Goal: Find specific page/section: Find specific page/section

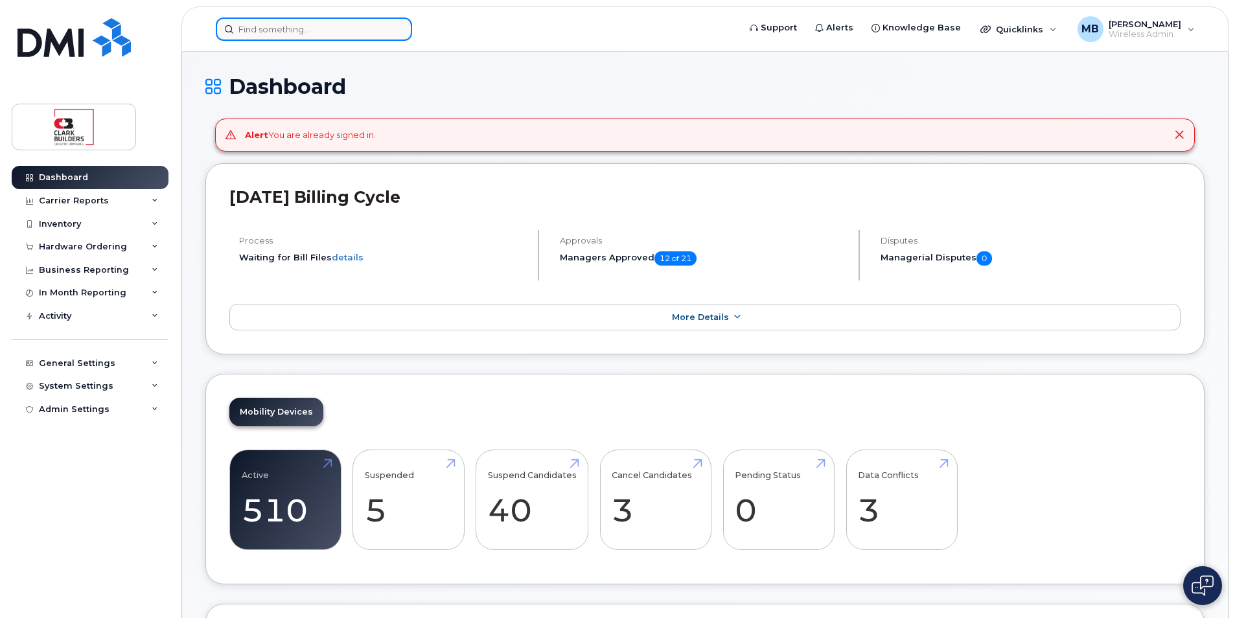
click at [302, 27] on input at bounding box center [314, 28] width 196 height 23
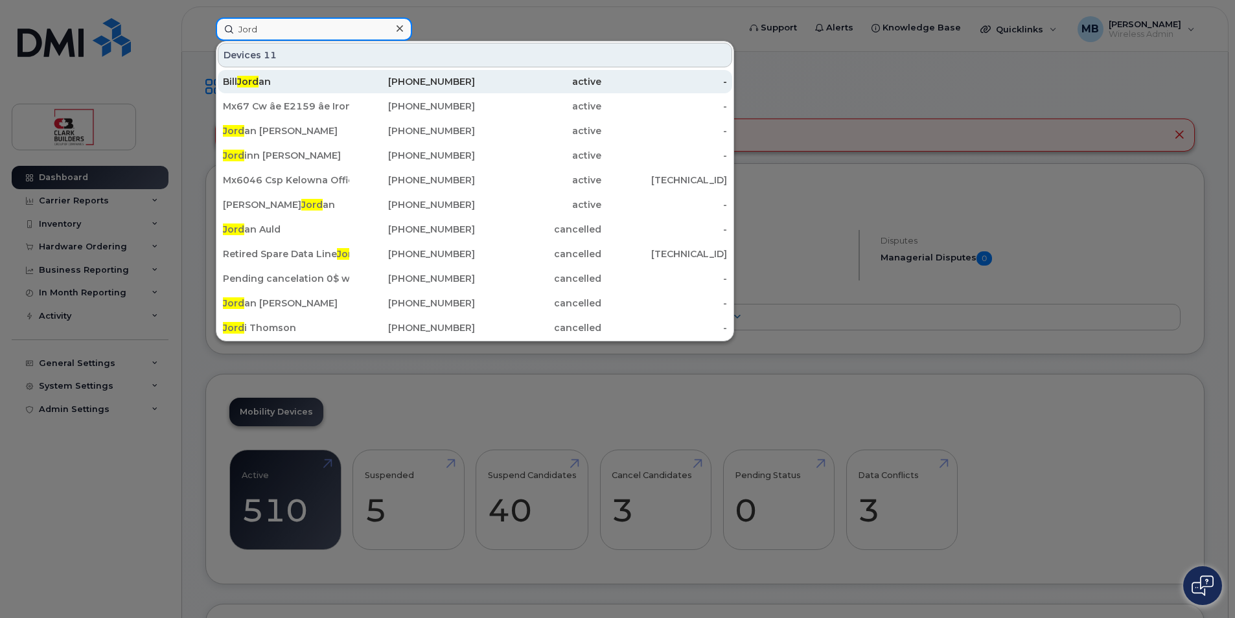
type input "Jordinn"
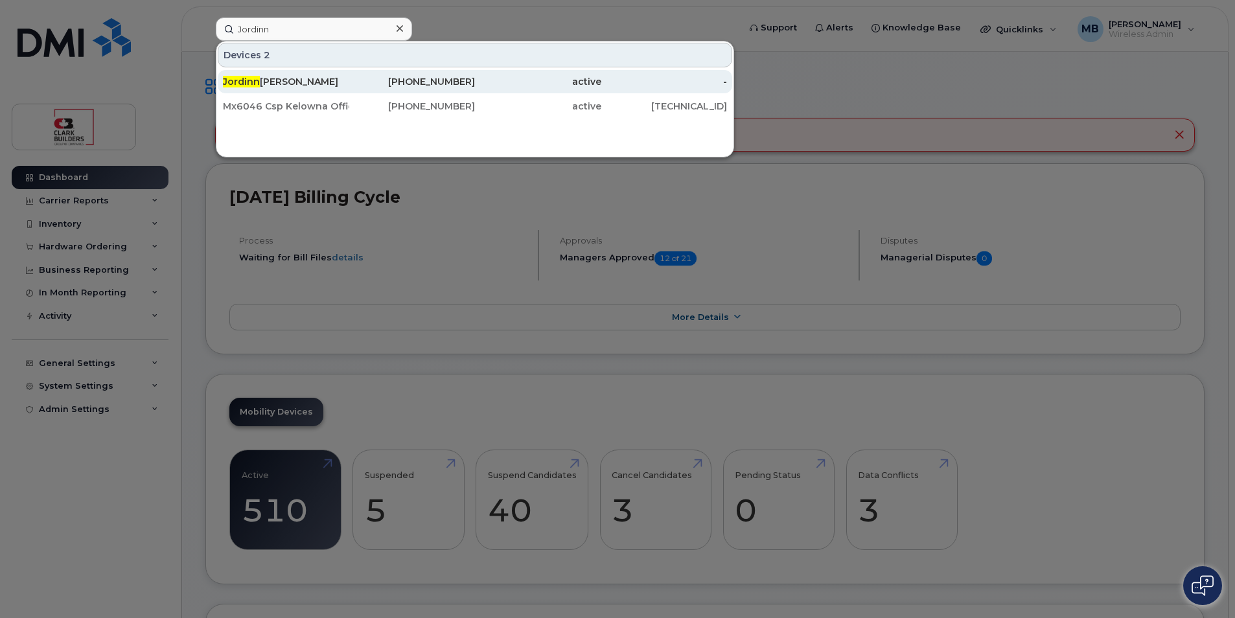
click at [303, 78] on div "[PERSON_NAME]" at bounding box center [286, 81] width 126 height 13
